Goal: Task Accomplishment & Management: Use online tool/utility

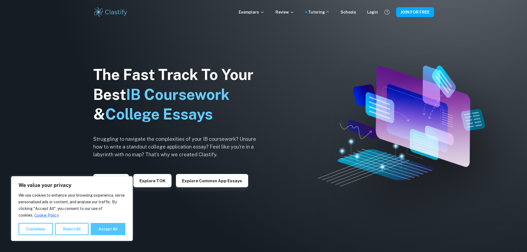
click at [102, 231] on button "Accept All" at bounding box center [108, 229] width 35 height 12
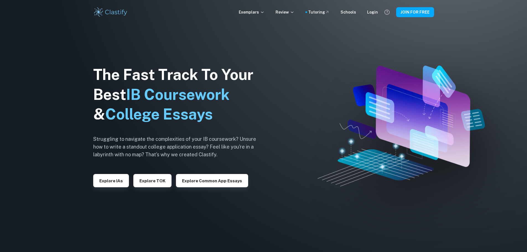
checkbox input "true"
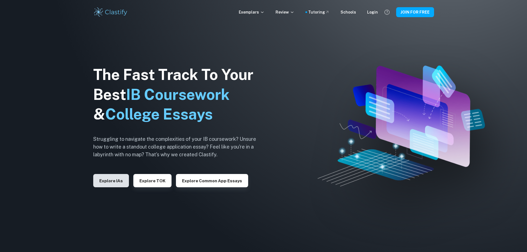
click at [110, 179] on button "Explore IAs" at bounding box center [111, 180] width 36 height 13
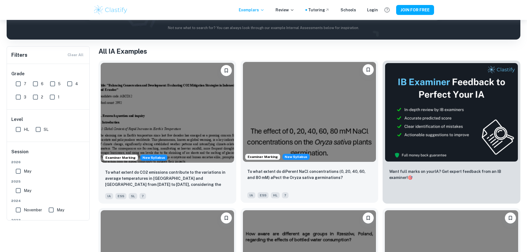
scroll to position [138, 0]
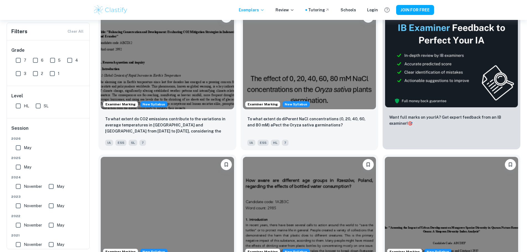
click at [385, 62] on img at bounding box center [451, 58] width 133 height 99
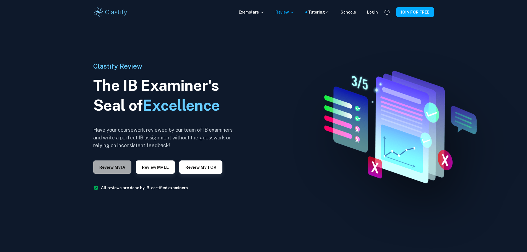
click at [121, 167] on button "Review my IA" at bounding box center [112, 166] width 38 height 13
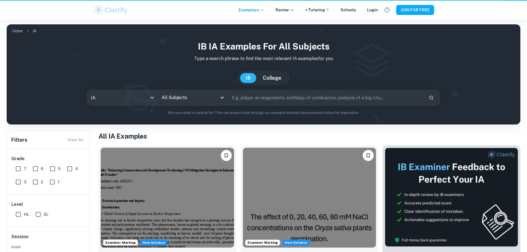
scroll to position [138, 0]
